Goal: Information Seeking & Learning: Learn about a topic

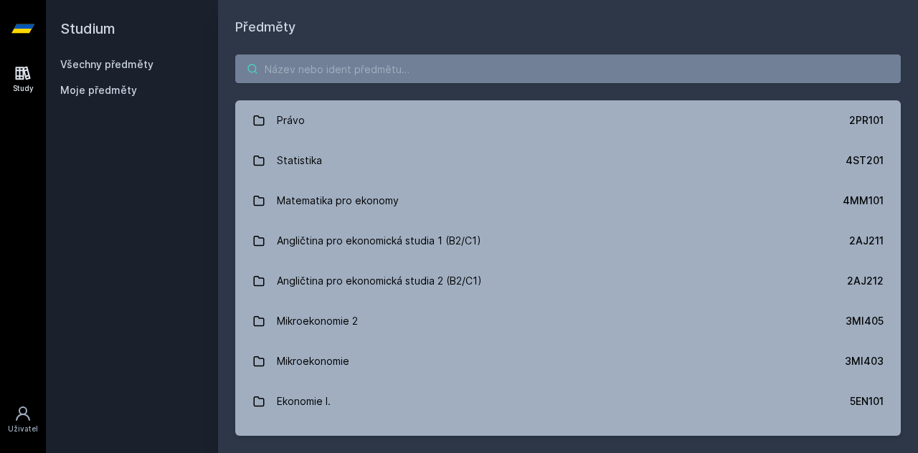
click at [384, 77] on input "search" at bounding box center [568, 69] width 666 height 29
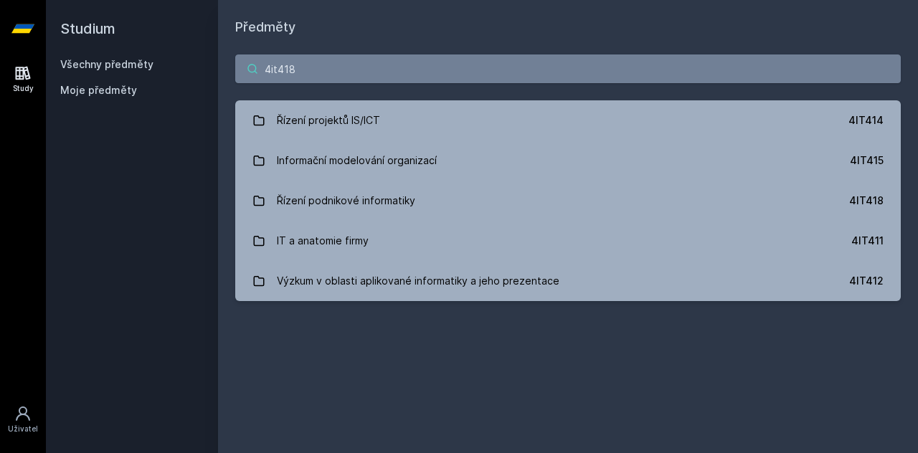
type input "4it418"
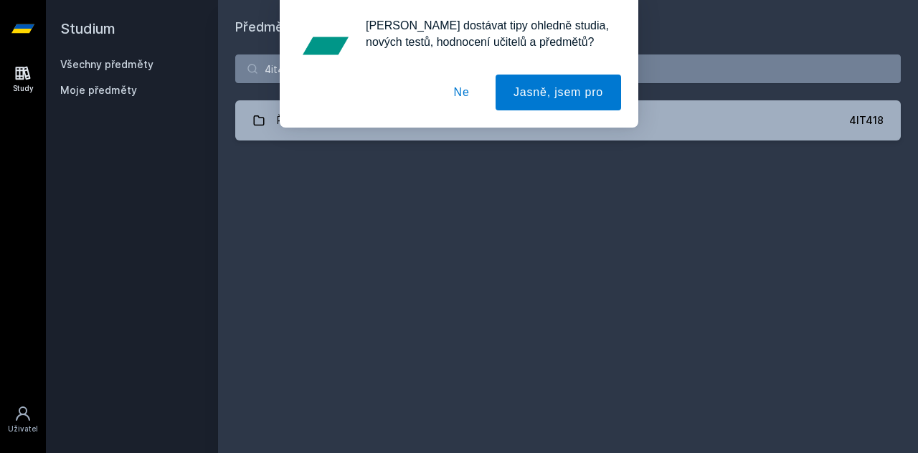
click at [461, 92] on button "Ne" at bounding box center [462, 93] width 52 height 36
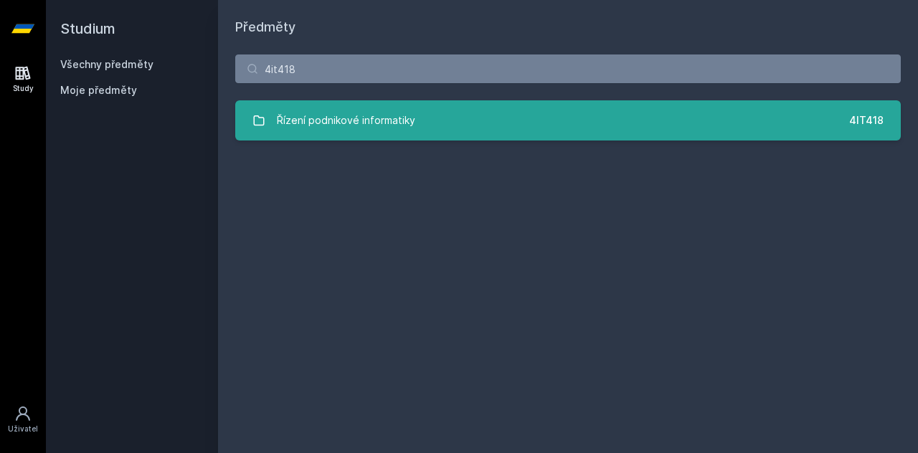
click at [419, 113] on link "Řízení podnikové informatiky 4IT418" at bounding box center [568, 120] width 666 height 40
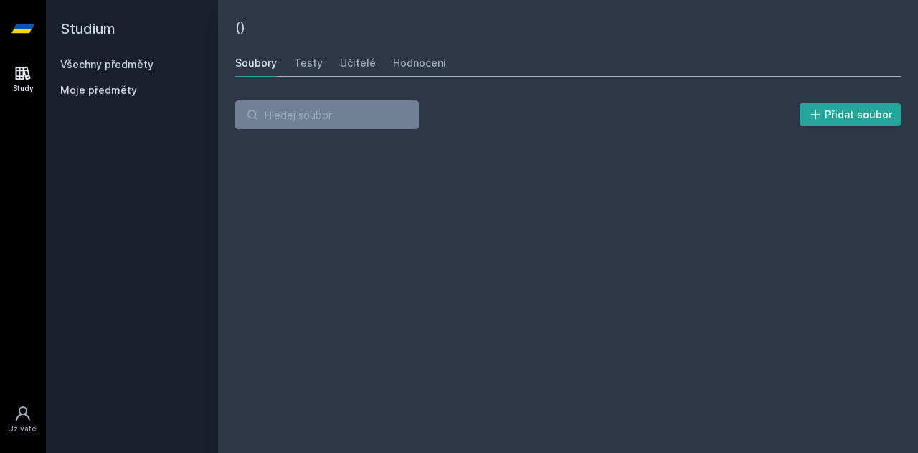
click at [419, 113] on div "Přidat soubor" at bounding box center [568, 114] width 666 height 29
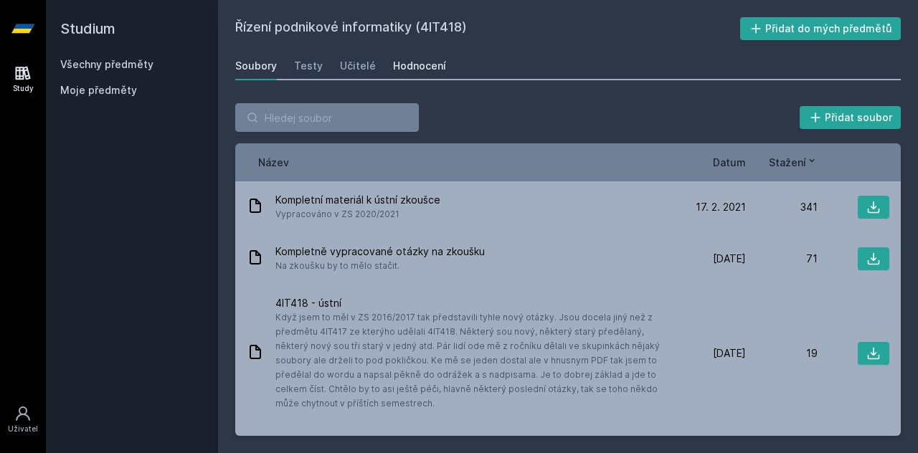
click at [412, 61] on div "Hodnocení" at bounding box center [419, 66] width 53 height 14
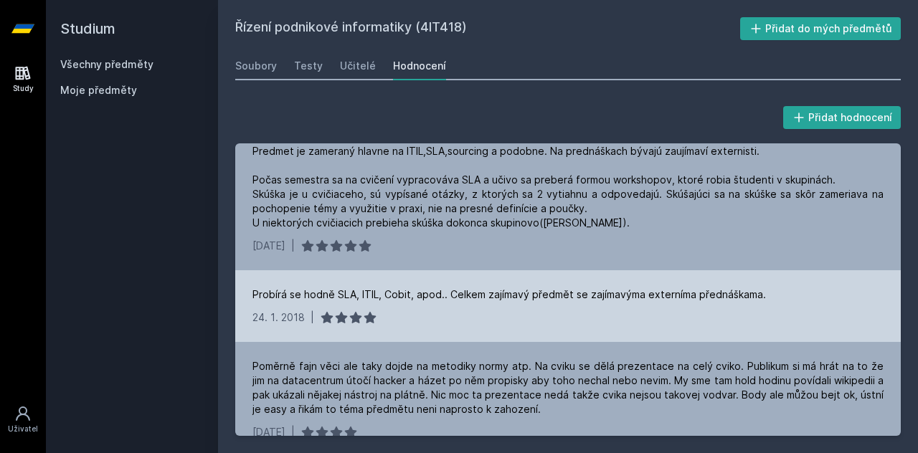
scroll to position [359, 0]
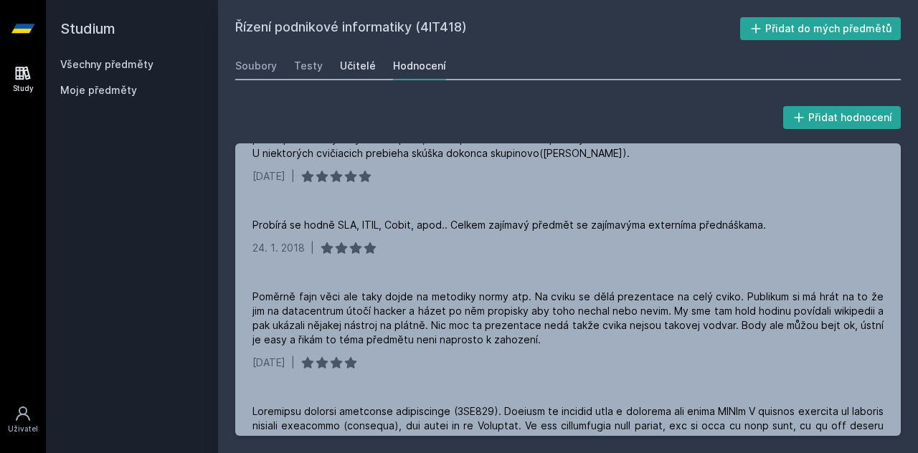
click at [349, 62] on div "Učitelé" at bounding box center [358, 66] width 36 height 14
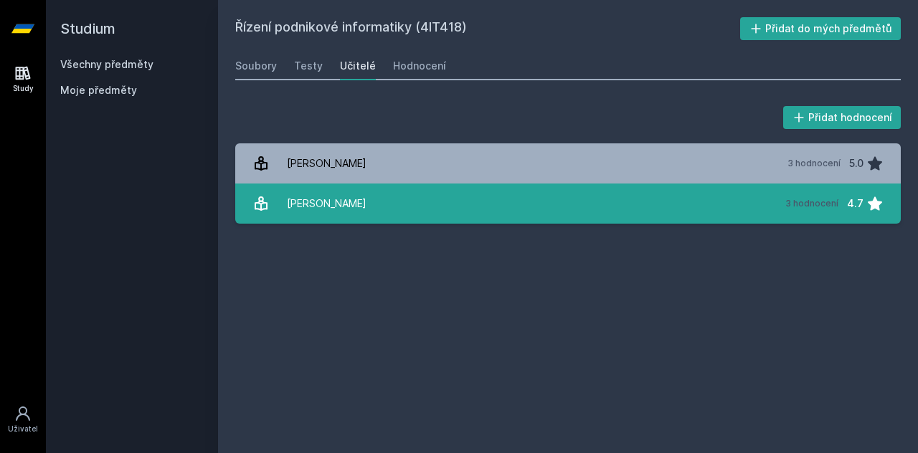
click at [751, 206] on link "[PERSON_NAME] 3 hodnocení 4.7" at bounding box center [568, 204] width 666 height 40
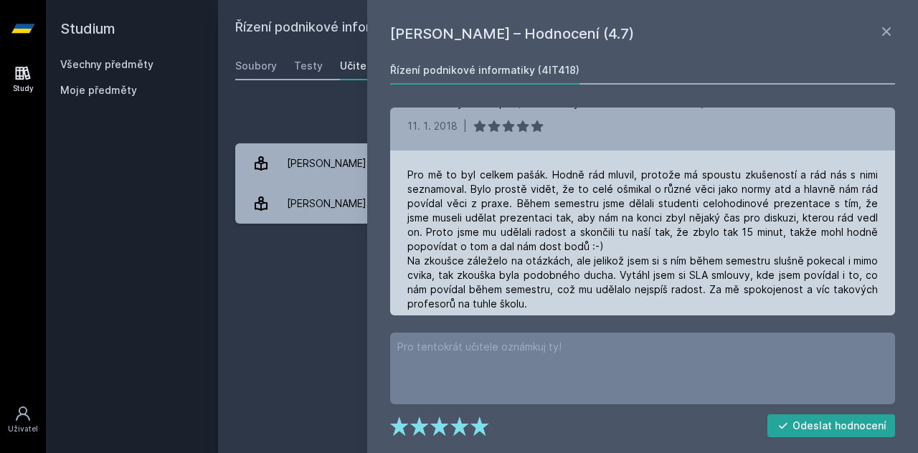
scroll to position [251, 0]
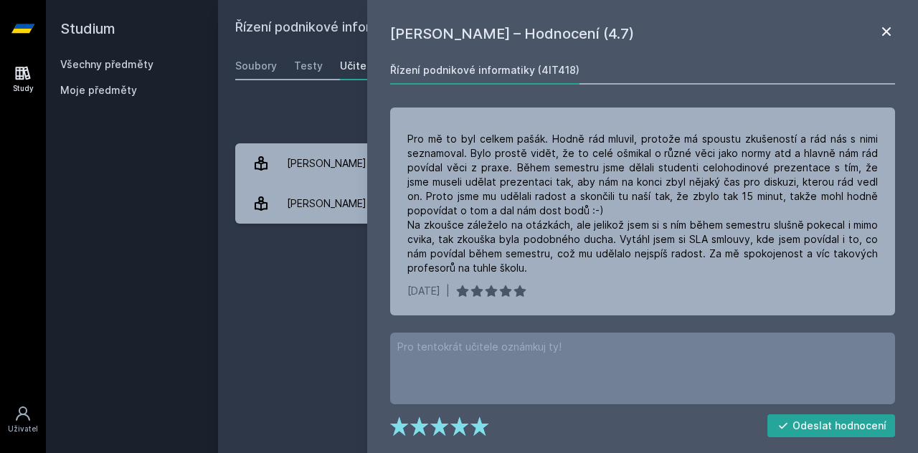
click at [882, 27] on icon at bounding box center [886, 31] width 17 height 17
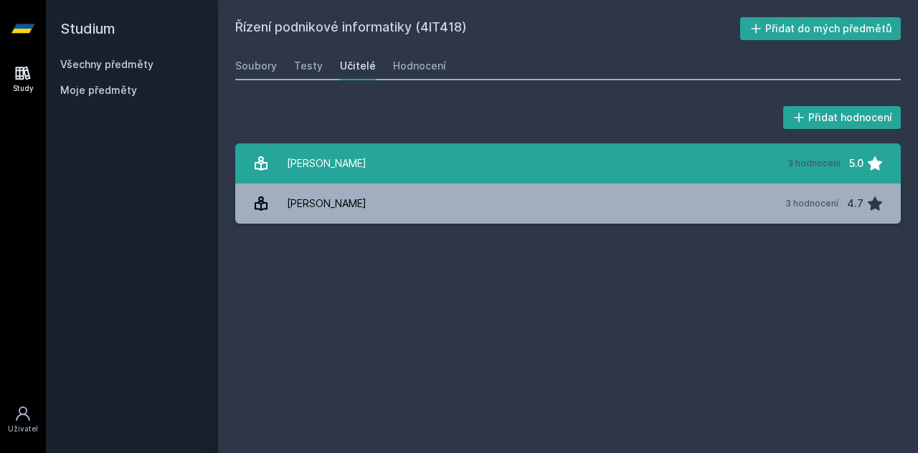
click at [684, 179] on link "[PERSON_NAME] 3 hodnocení 5.0" at bounding box center [568, 163] width 666 height 40
